Goal: Task Accomplishment & Management: Use online tool/utility

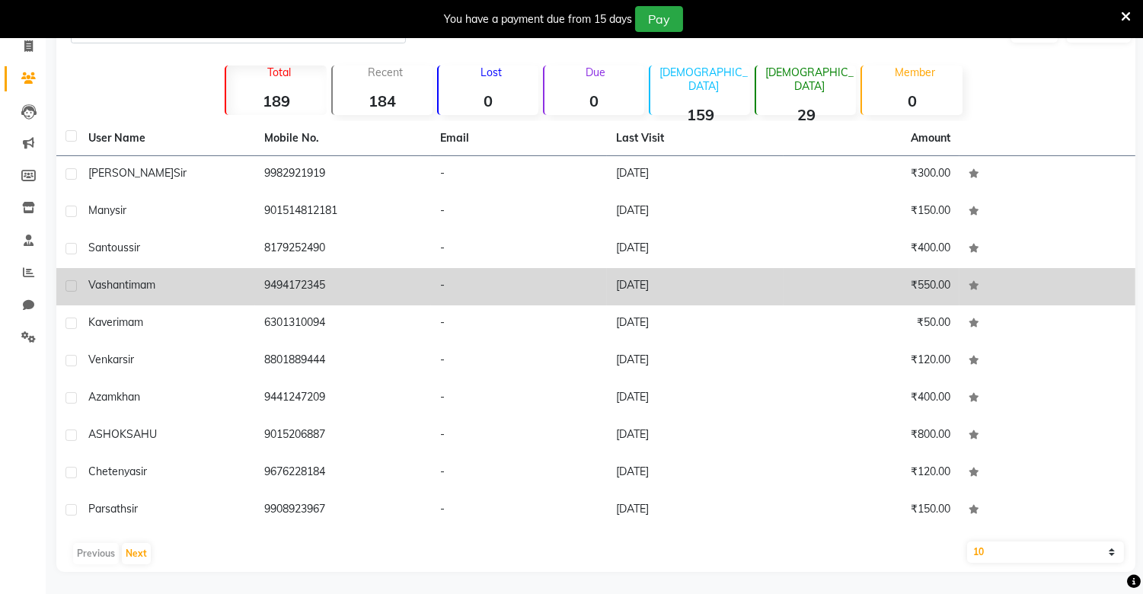
scroll to position [103, 0]
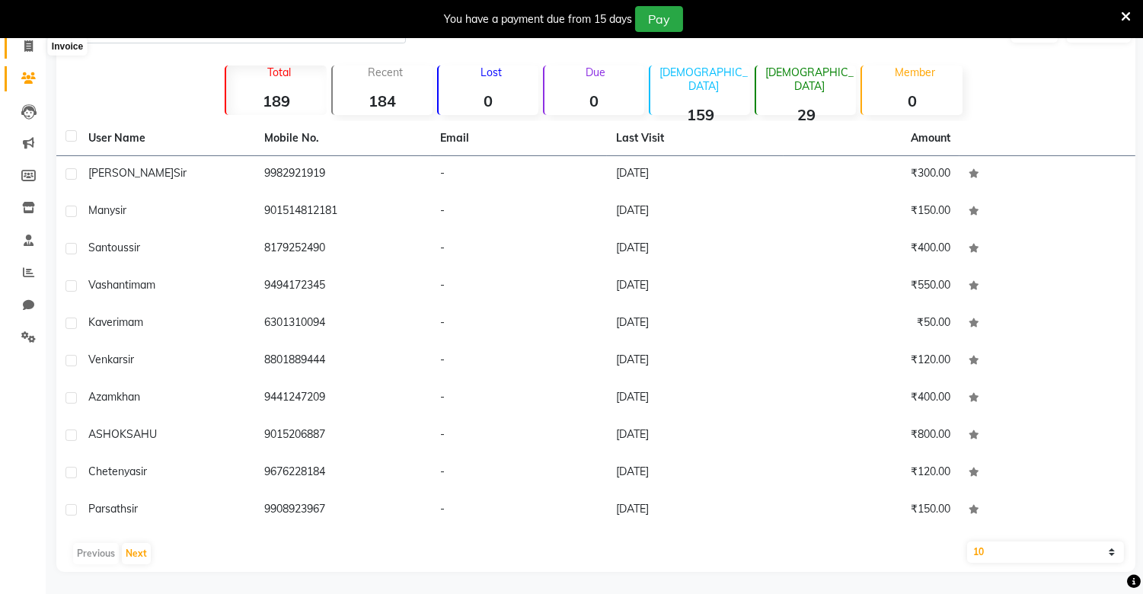
click at [24, 41] on icon at bounding box center [28, 45] width 8 height 11
select select "8688"
select select "service"
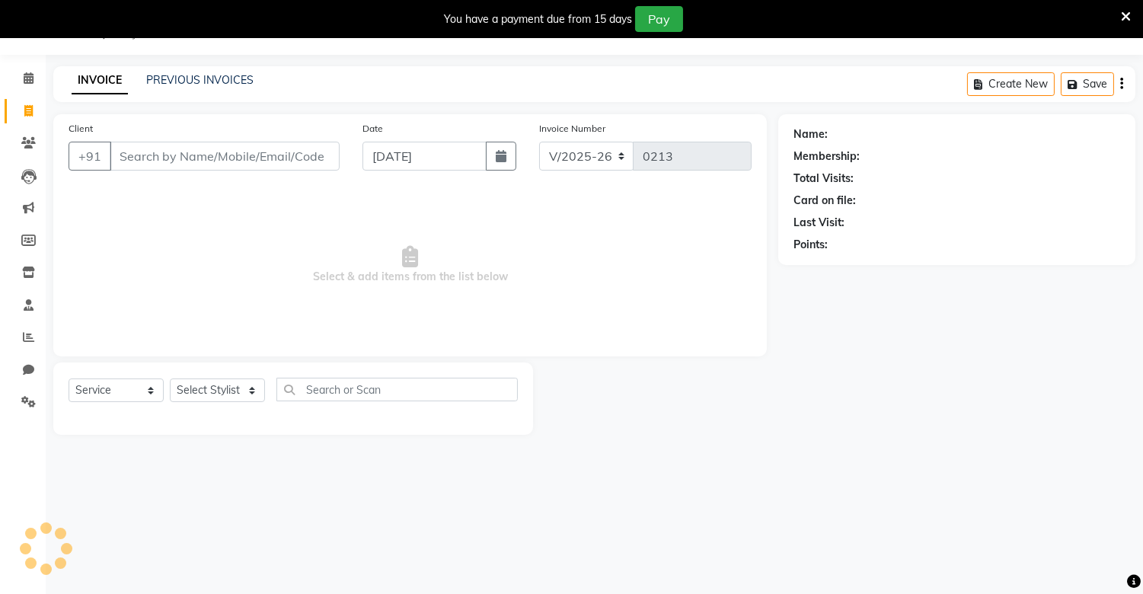
scroll to position [38, 0]
click at [224, 155] on input "Client" at bounding box center [225, 156] width 230 height 29
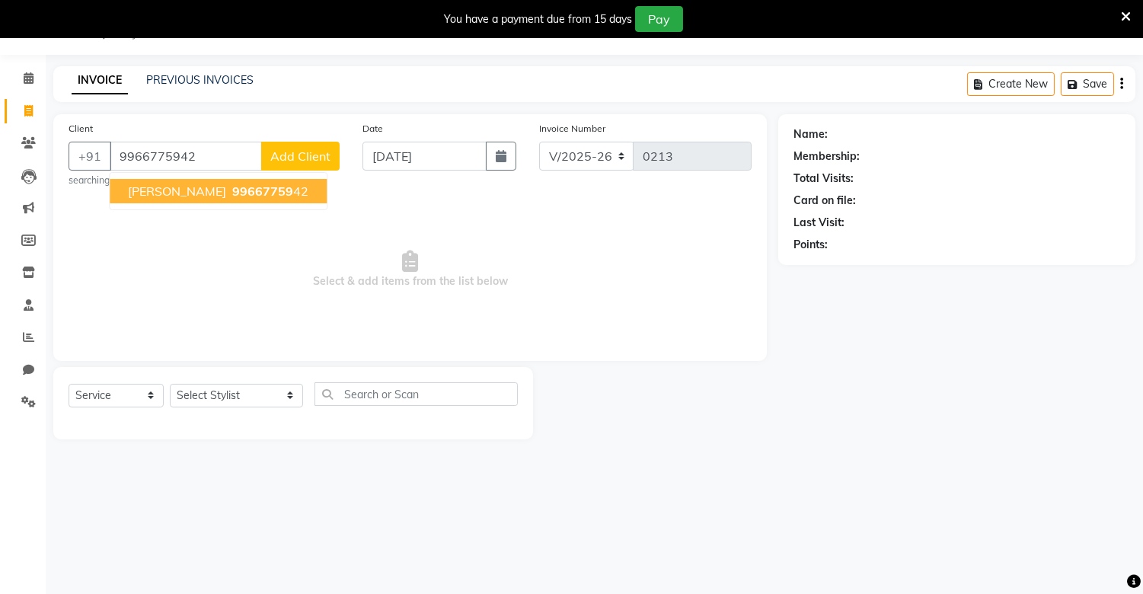
type input "9966775942"
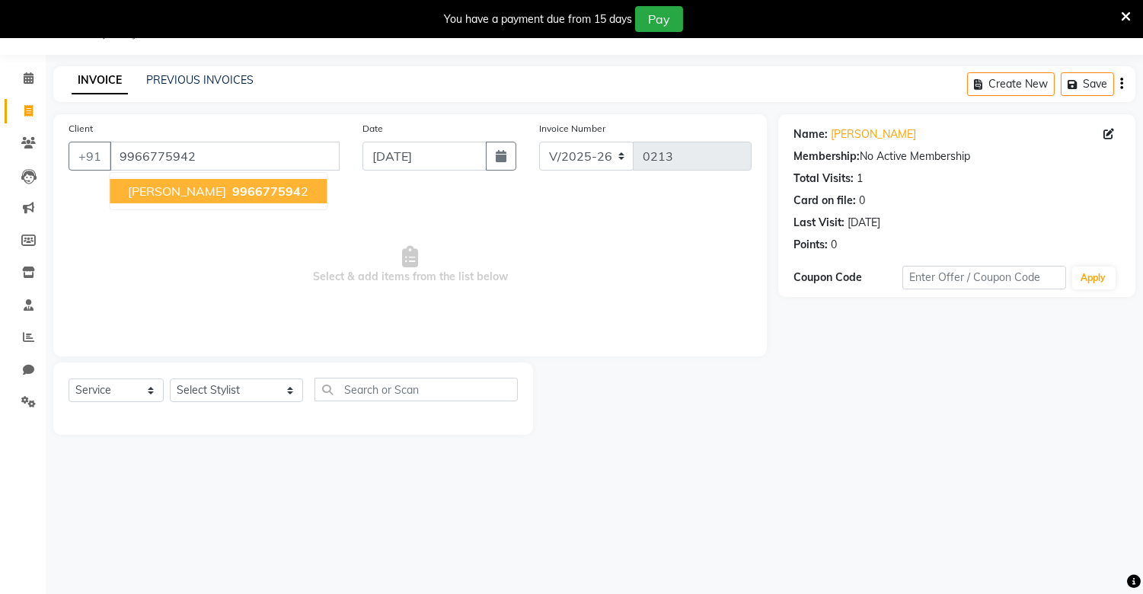
click at [247, 186] on span "996677594" at bounding box center [266, 190] width 69 height 15
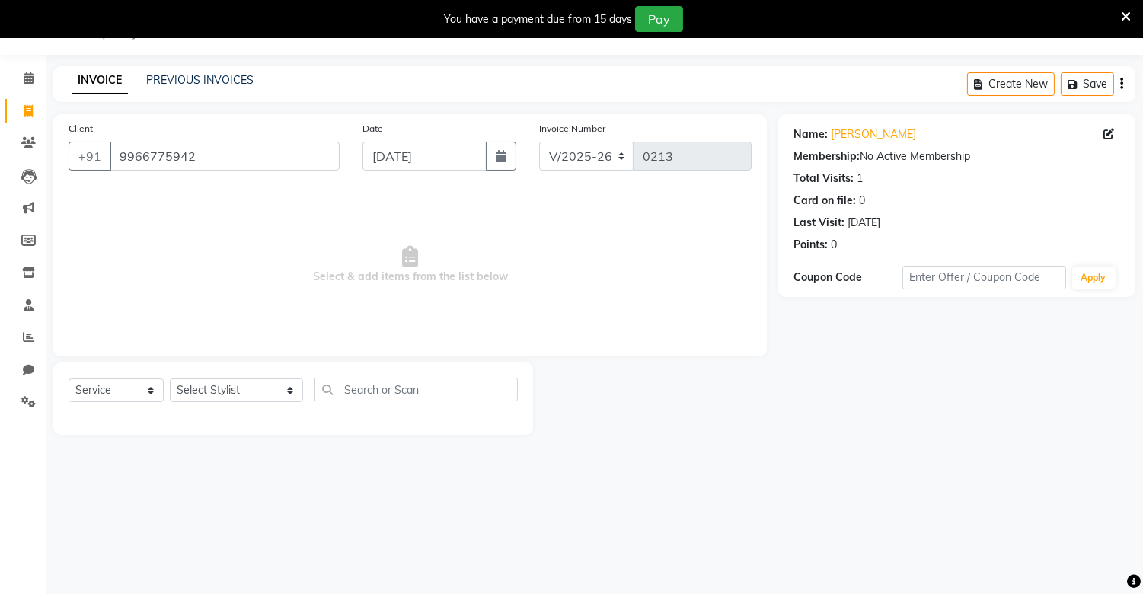
drag, startPoint x: 247, startPoint y: 186, endPoint x: 471, endPoint y: 322, distance: 261.4
click at [471, 322] on div "Client [PHONE_NUMBER] Date [DATE] Invoice Number V/2025 V/[PHONE_NUMBER] Select…" at bounding box center [409, 235] width 713 height 242
click at [736, 383] on div at bounding box center [655, 398] width 245 height 72
click at [234, 399] on select "Select Stylist alam [DEMOGRAPHIC_DATA] hair [PERSON_NAME] [DEMOGRAPHIC_DATA] ha…" at bounding box center [236, 390] width 133 height 24
select select "89412"
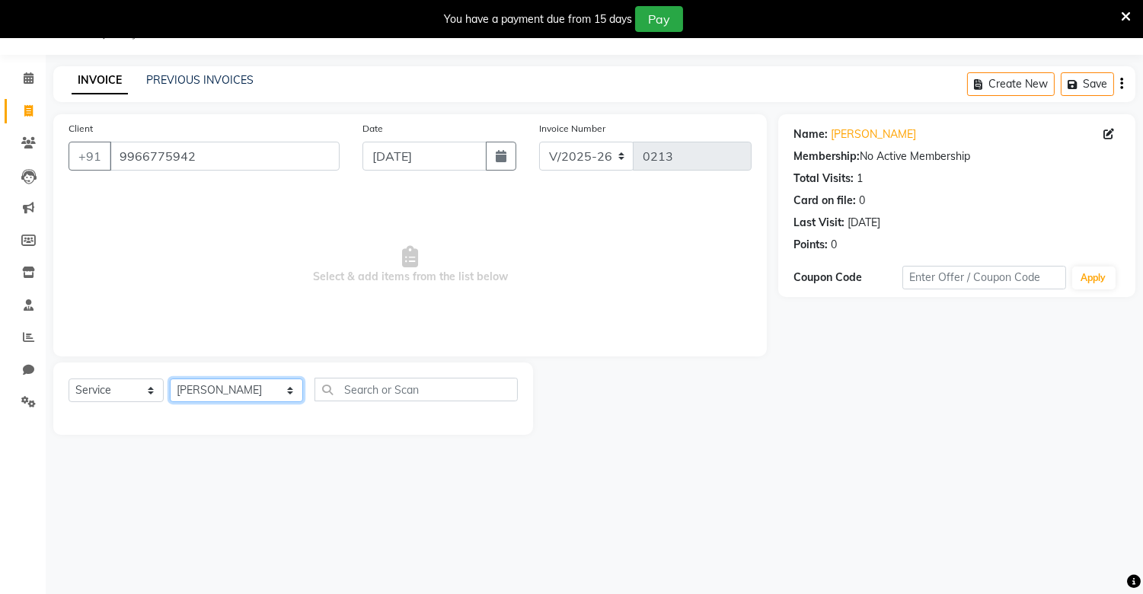
click at [170, 379] on select "Select Stylist alam [DEMOGRAPHIC_DATA] hair [PERSON_NAME] [DEMOGRAPHIC_DATA] ha…" at bounding box center [236, 390] width 133 height 24
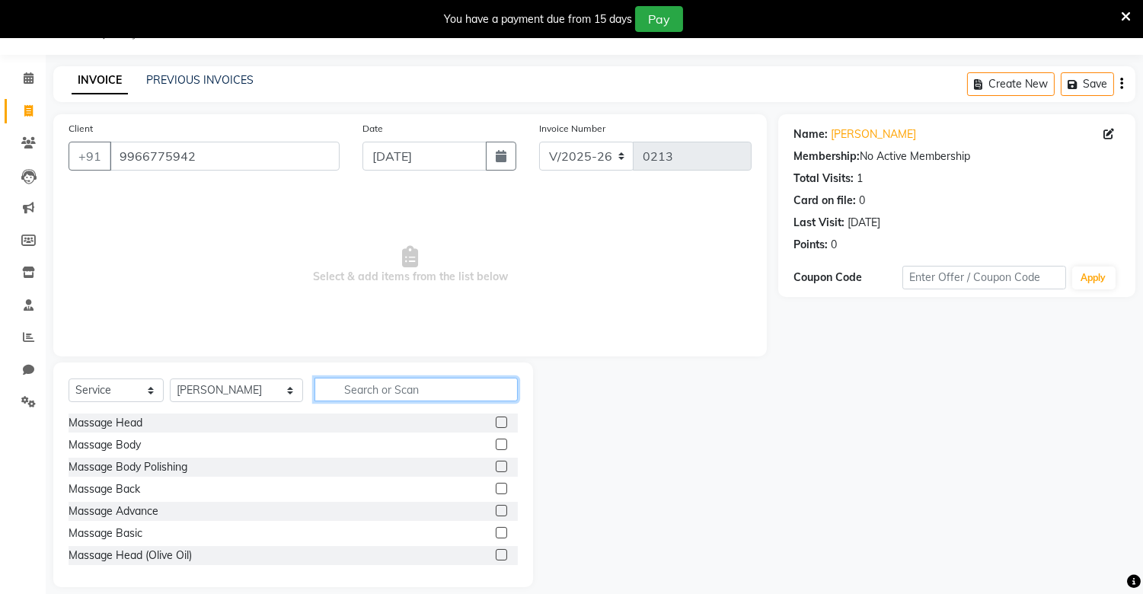
click at [324, 386] on input "text" at bounding box center [415, 390] width 203 height 24
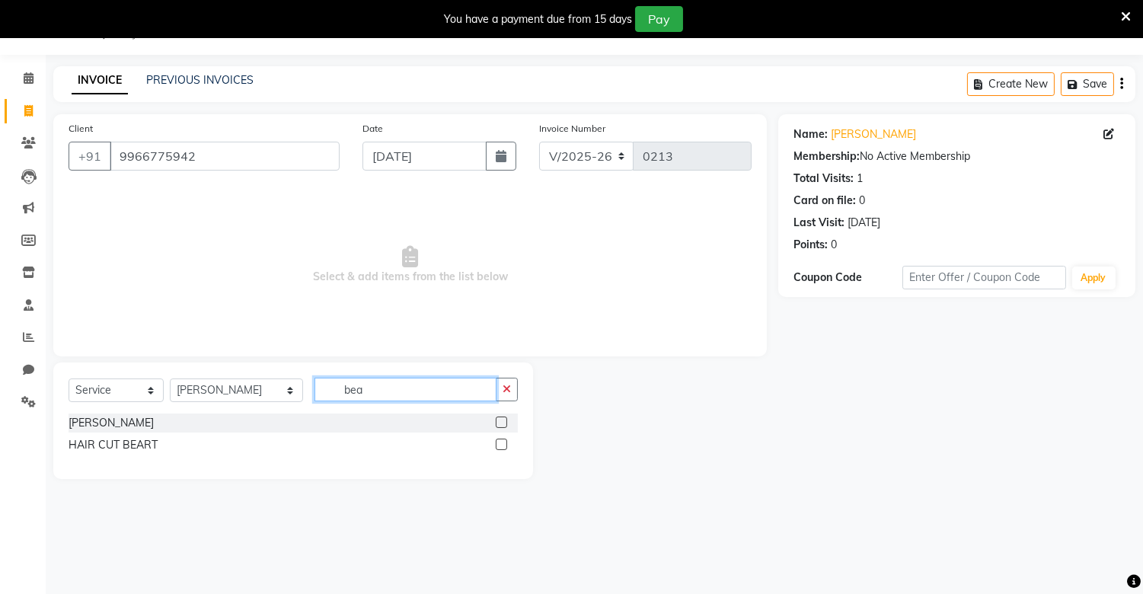
type input "bea"
click at [496, 420] on label at bounding box center [501, 421] width 11 height 11
click at [496, 420] on input "checkbox" at bounding box center [501, 423] width 10 height 10
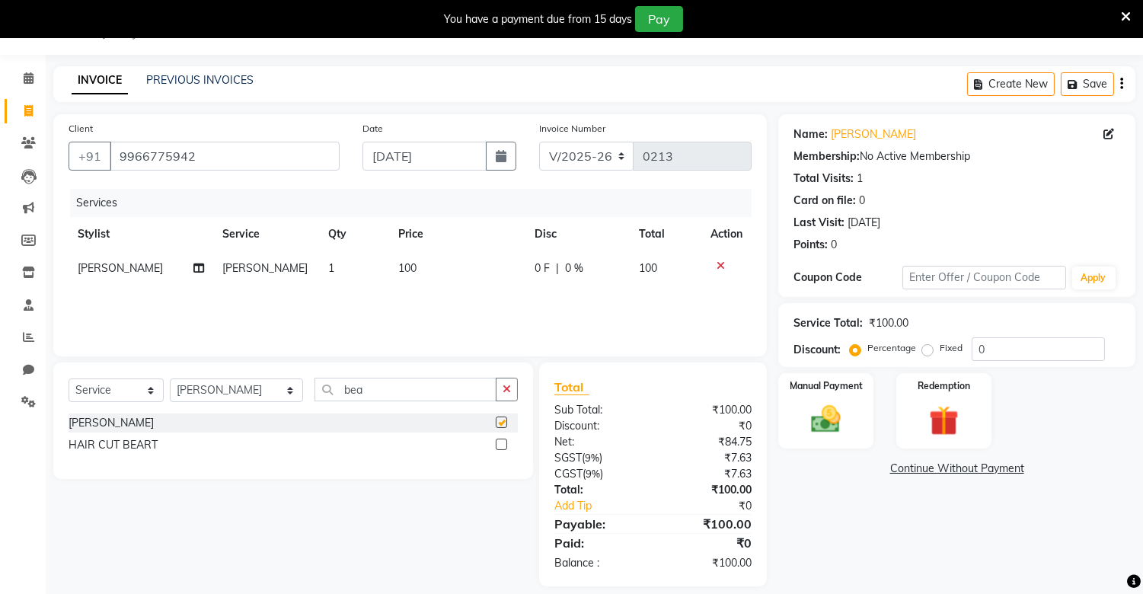
checkbox input "false"
click at [827, 415] on img at bounding box center [826, 420] width 50 height 36
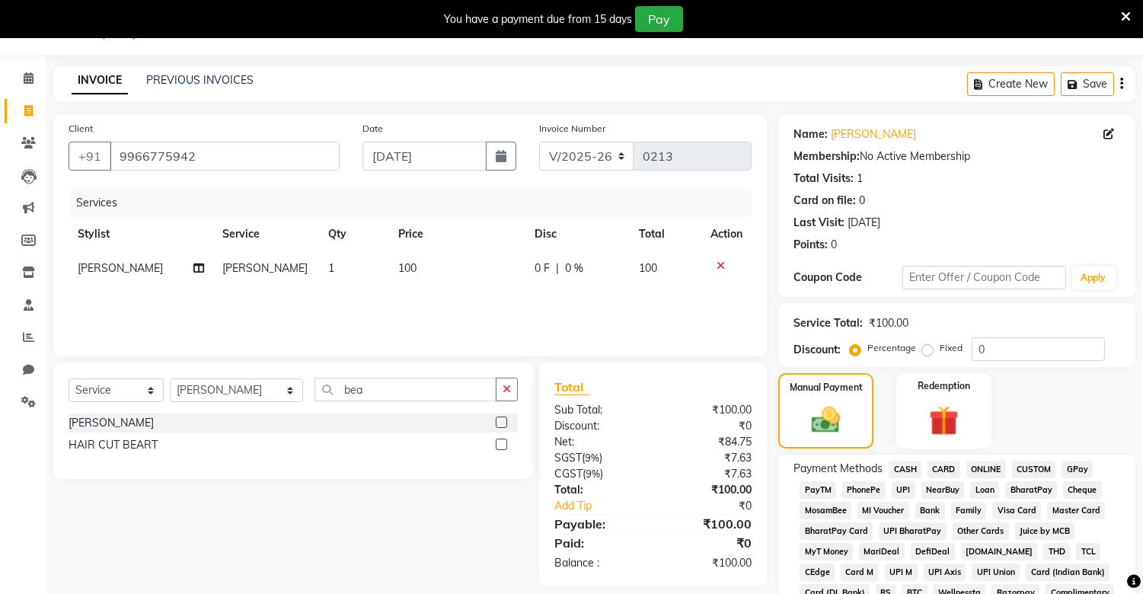
click at [860, 483] on span "PhonePe" at bounding box center [863, 490] width 43 height 18
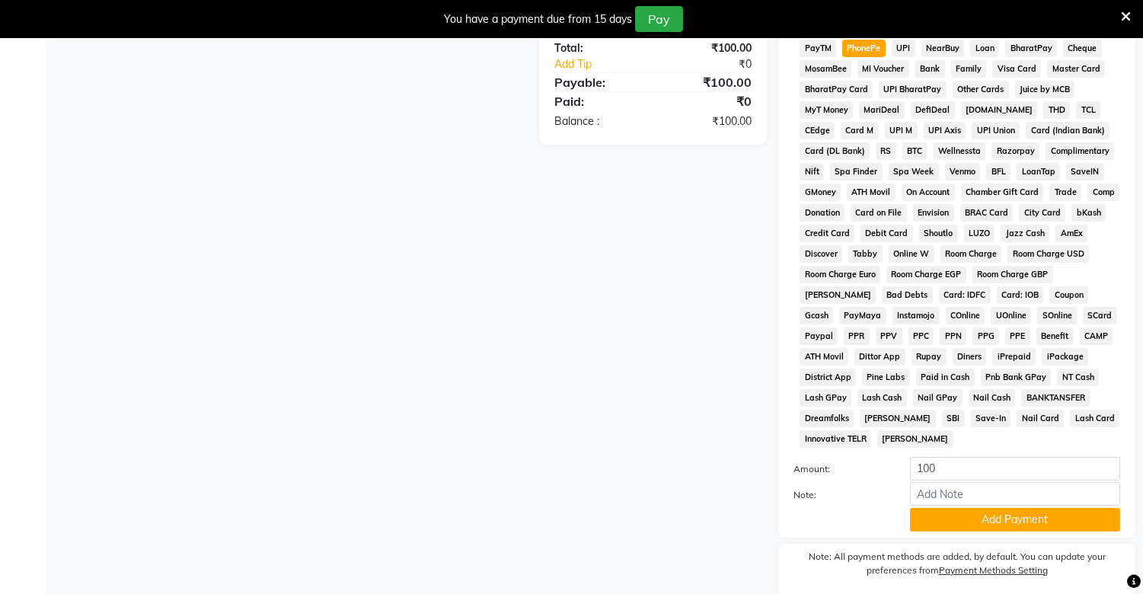
scroll to position [538, 0]
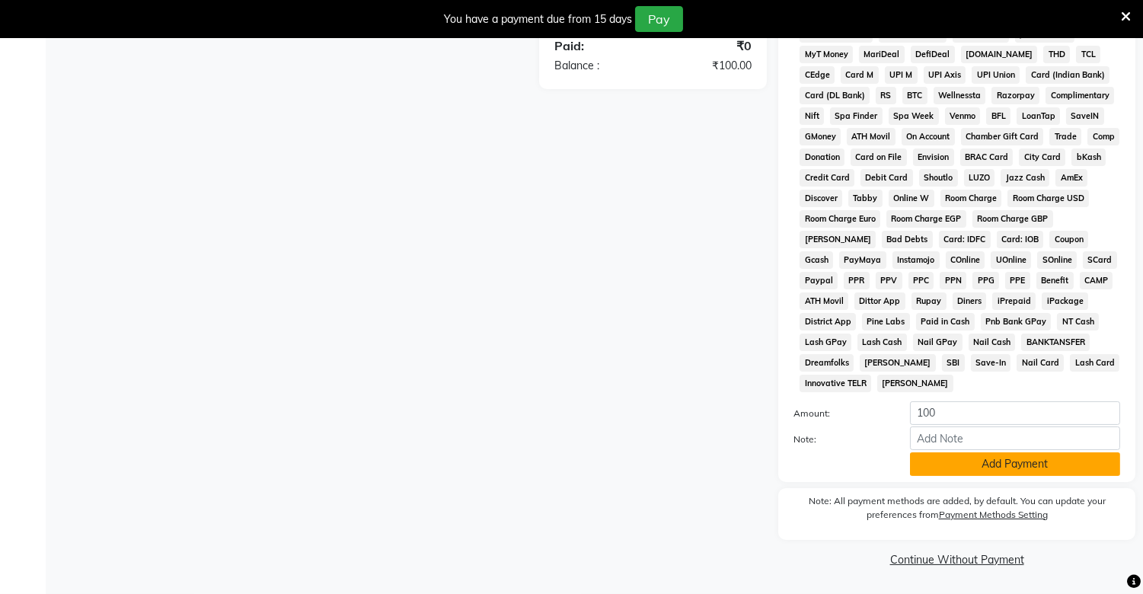
click at [941, 472] on button "Add Payment" at bounding box center [1015, 464] width 210 height 24
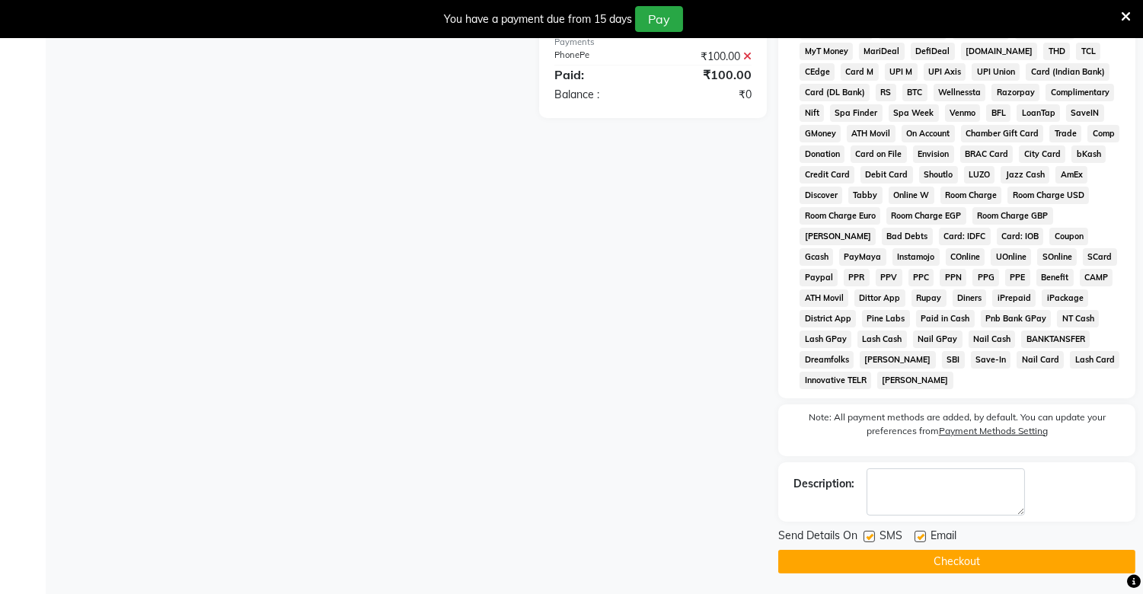
click at [918, 556] on button "Checkout" at bounding box center [956, 562] width 357 height 24
